Goal: Task Accomplishment & Management: Manage account settings

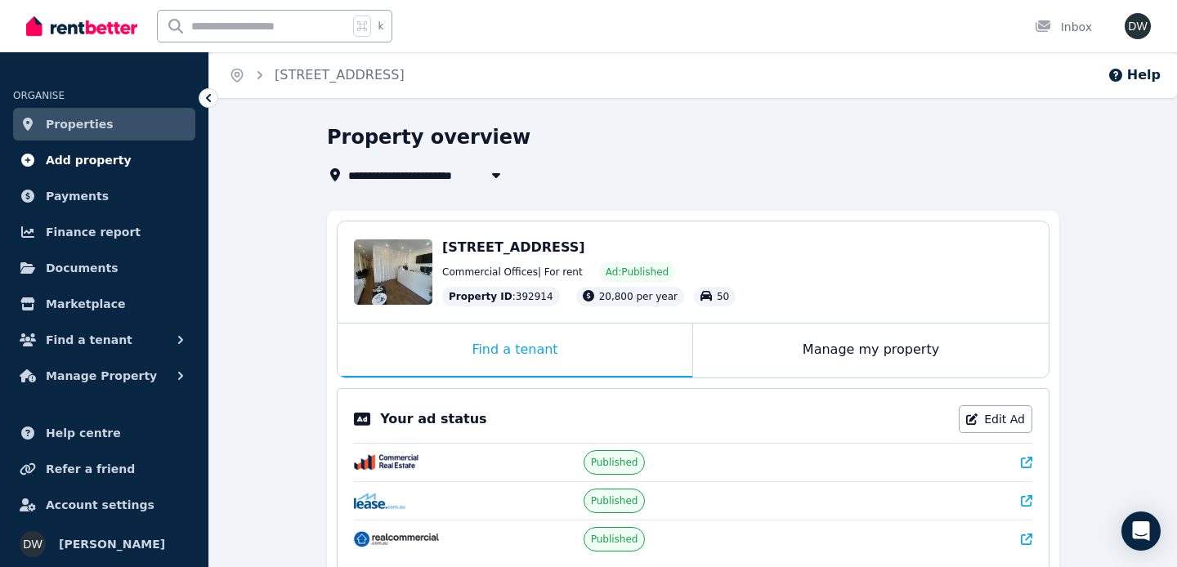
click at [96, 163] on span "Add property" at bounding box center [89, 160] width 86 height 20
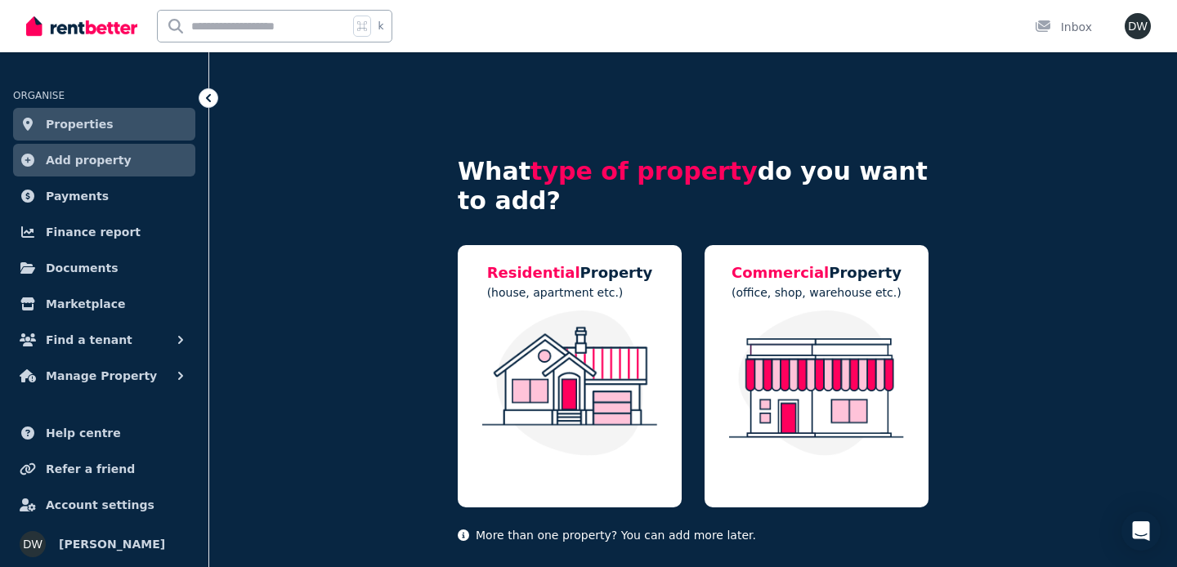
click at [79, 122] on span "Properties" at bounding box center [80, 124] width 68 height 20
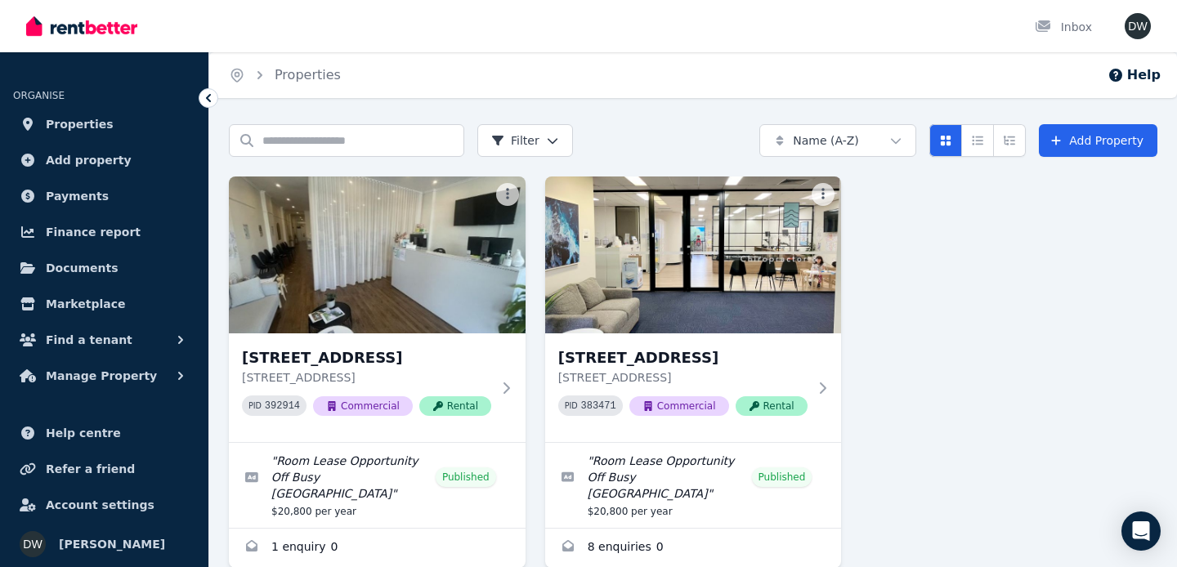
scroll to position [76, 0]
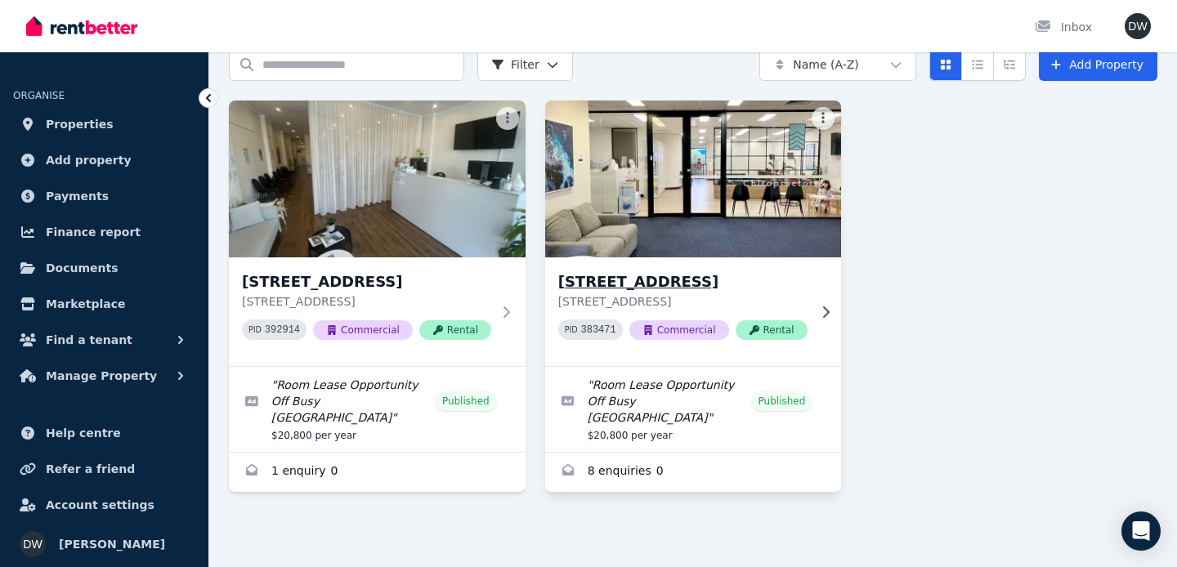
click at [676, 279] on h3 "[STREET_ADDRESS]" at bounding box center [682, 282] width 249 height 23
click at [616, 290] on h3 "[STREET_ADDRESS]" at bounding box center [682, 282] width 249 height 23
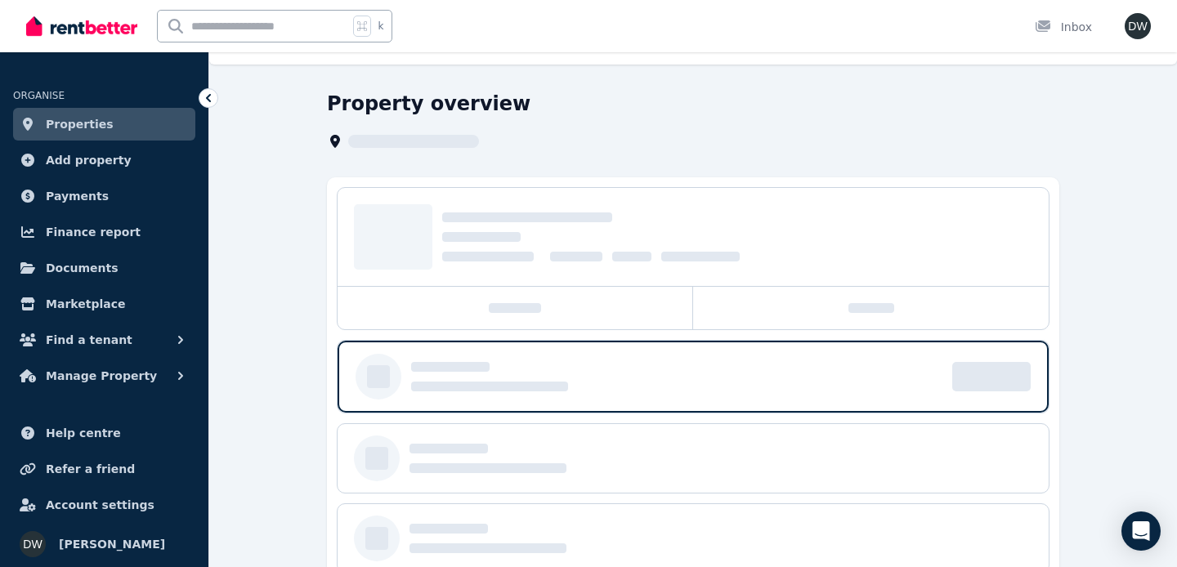
scroll to position [38, 0]
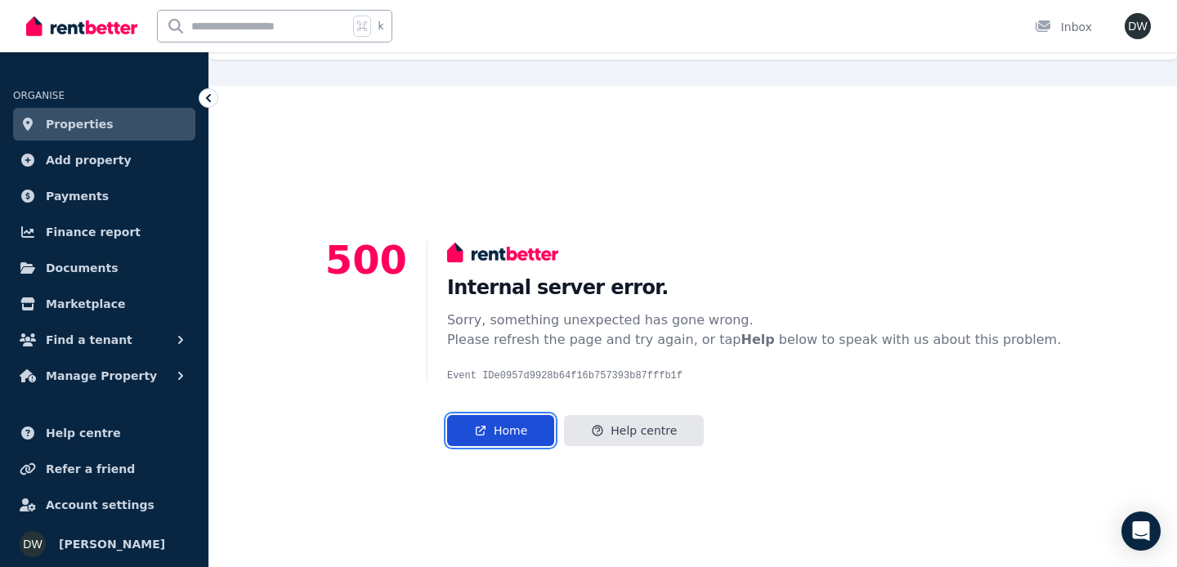
click at [543, 426] on link "Home" at bounding box center [500, 430] width 107 height 31
